Goal: Information Seeking & Learning: Find contact information

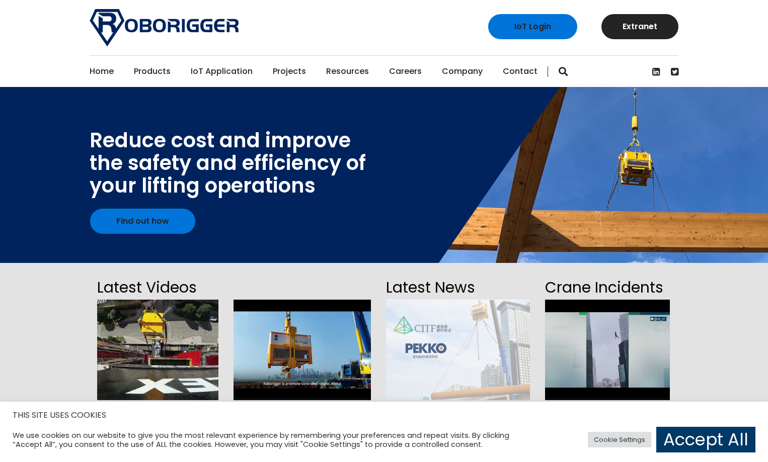
click at [515, 71] on link "Contact" at bounding box center [520, 71] width 35 height 31
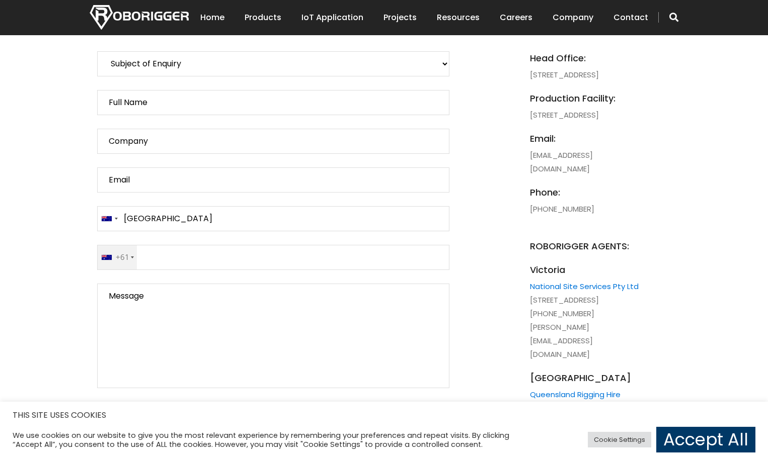
scroll to position [503, 0]
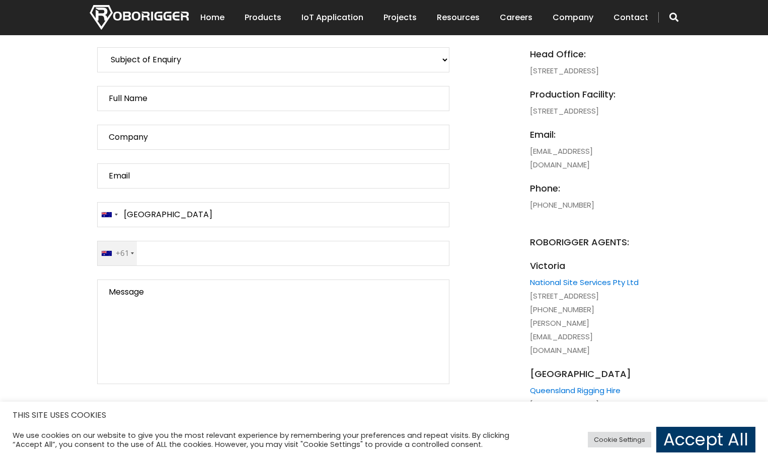
drag, startPoint x: 525, startPoint y: 230, endPoint x: 598, endPoint y: 238, distance: 73.4
copy li "[PHONE_NUMBER]"
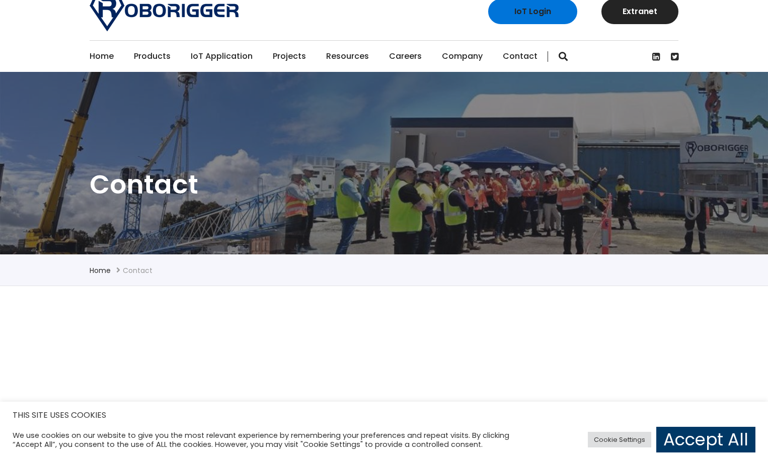
scroll to position [0, 0]
